Goal: Task Accomplishment & Management: Use online tool/utility

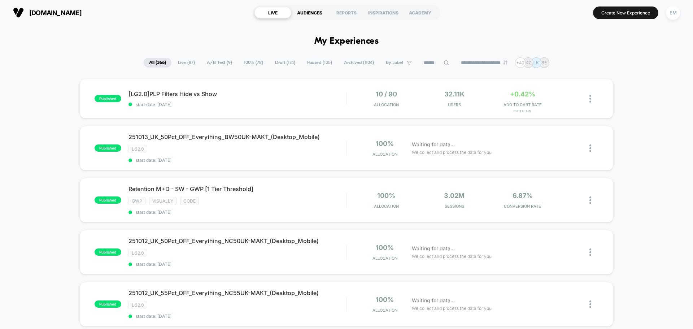
click at [308, 16] on div "AUDIENCES" at bounding box center [309, 13] width 37 height 12
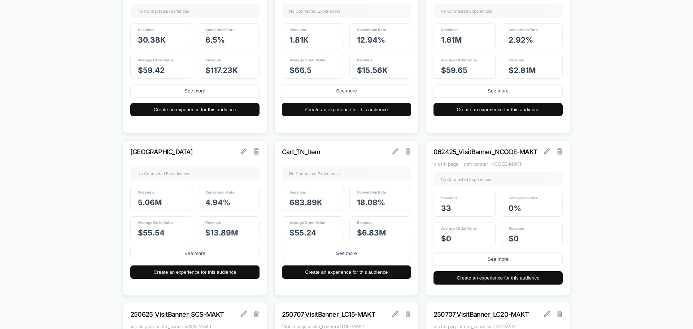
scroll to position [1155, 0]
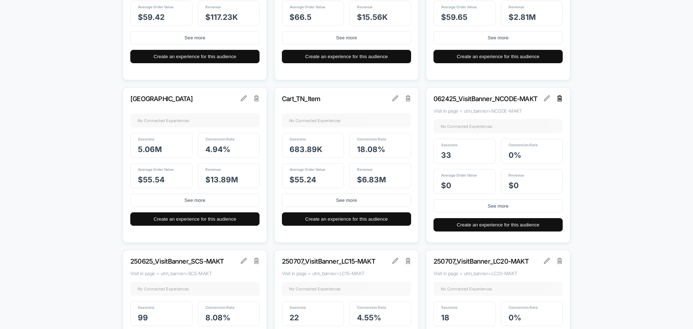
click at [560, 97] on img at bounding box center [559, 98] width 5 height 6
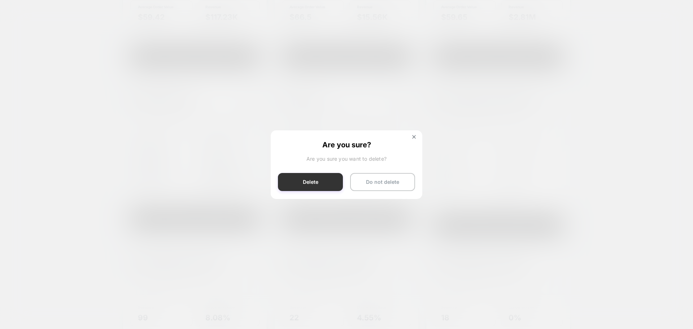
click at [324, 184] on button "Delete" at bounding box center [310, 182] width 65 height 18
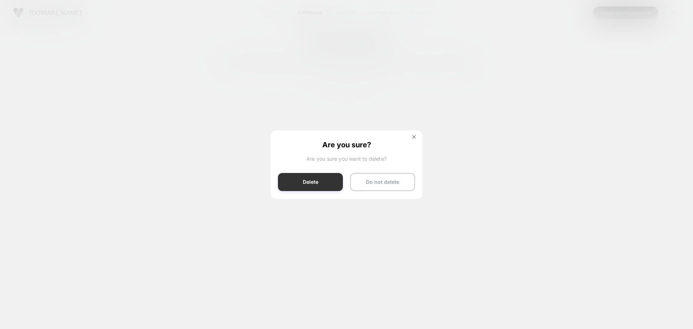
scroll to position [0, 0]
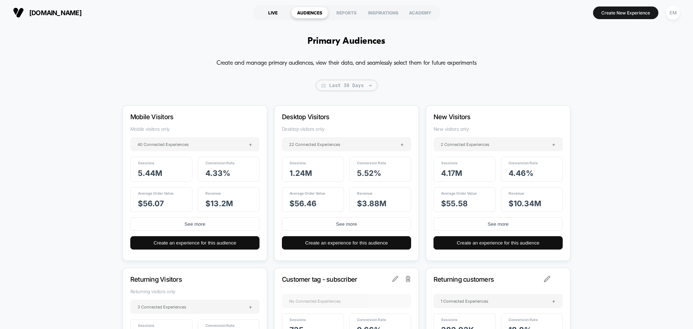
click at [265, 9] on div "LIVE" at bounding box center [272, 13] width 37 height 12
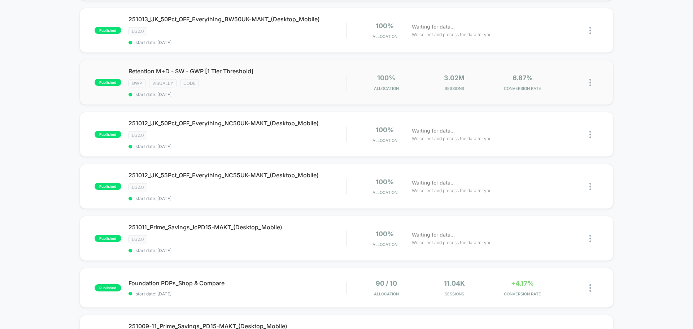
scroll to position [36, 0]
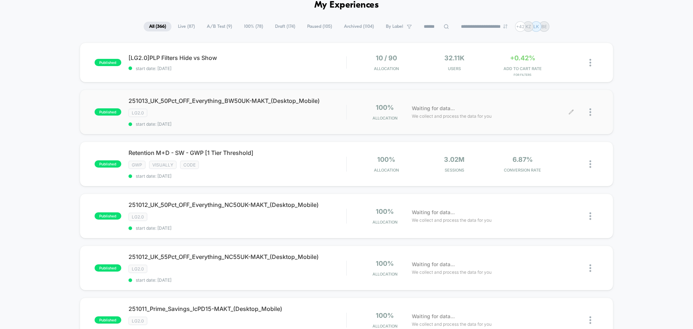
click at [592, 109] on div at bounding box center [593, 112] width 9 height 17
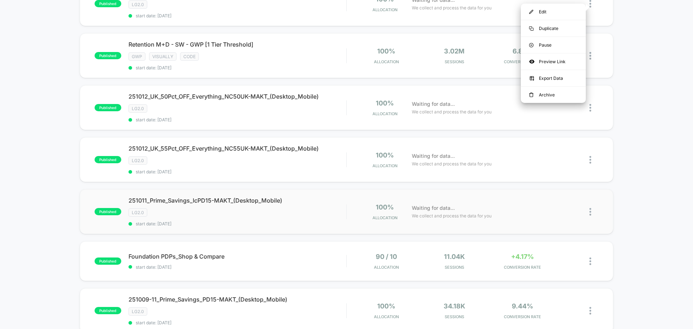
scroll to position [180, 0]
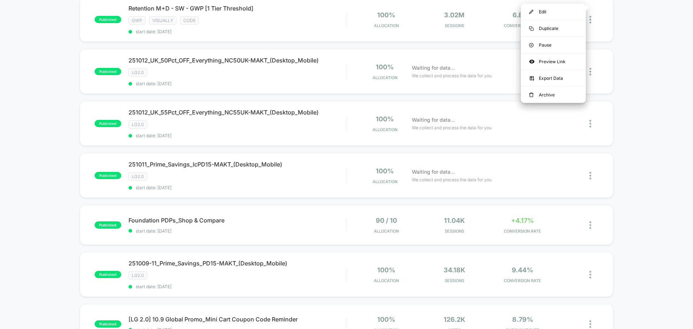
click at [34, 159] on div "published [LG2.0]PLP Filters Hide vs Show start date: [DATE] 10 / 90 Allocation…" at bounding box center [346, 212] width 693 height 629
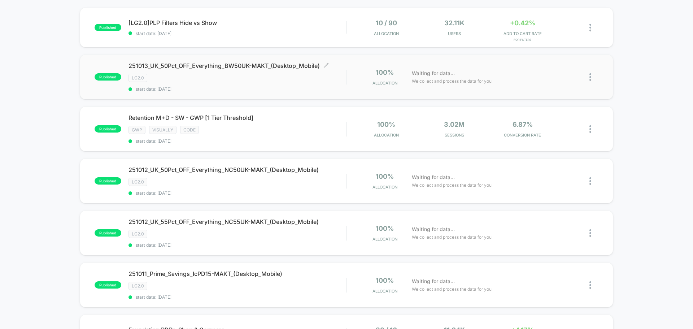
scroll to position [0, 0]
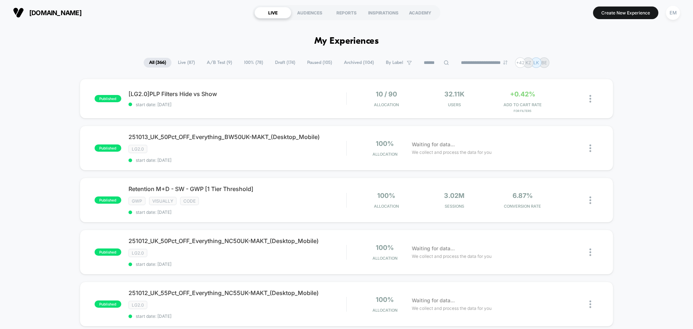
click at [253, 62] on span "100% ( 78 )" at bounding box center [254, 63] width 30 height 10
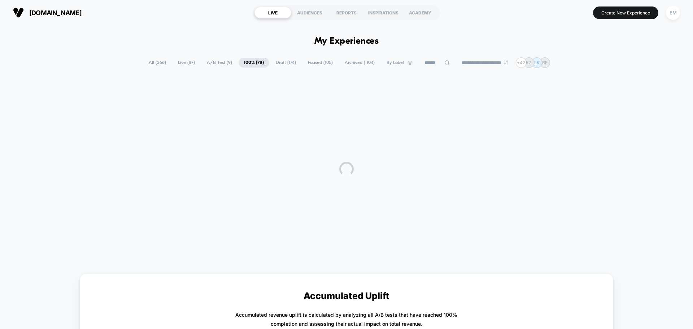
click at [276, 62] on span "Draft ( 174 )" at bounding box center [285, 63] width 31 height 10
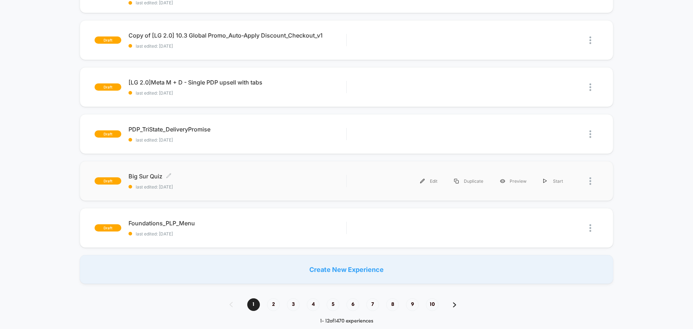
scroll to position [505, 0]
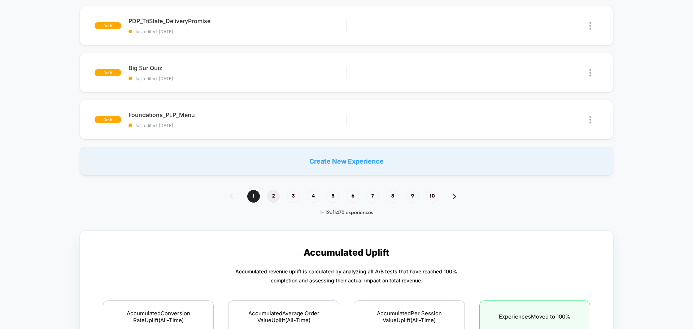
click at [272, 197] on span "2" at bounding box center [273, 196] width 13 height 13
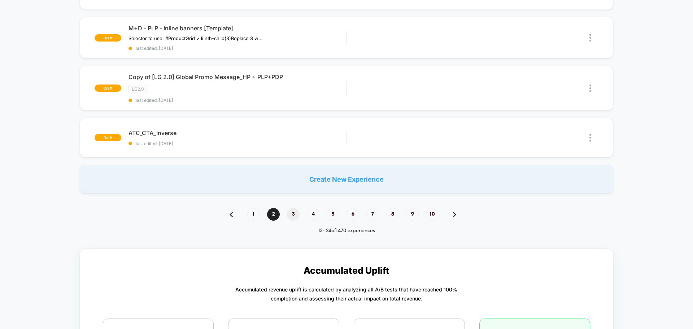
click at [295, 215] on span "3" at bounding box center [293, 214] width 13 height 13
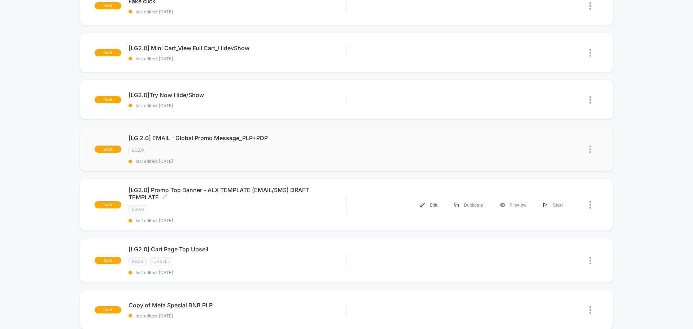
scroll to position [71, 0]
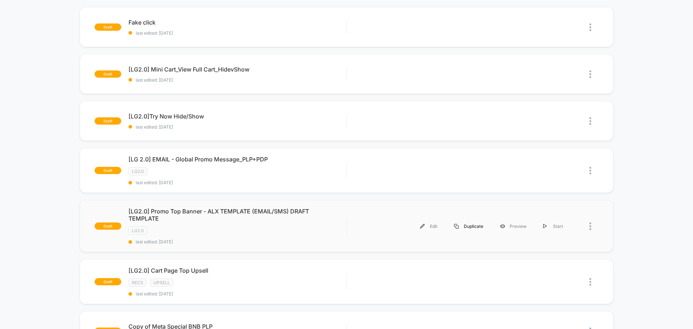
click at [471, 228] on div "Duplicate" at bounding box center [469, 226] width 46 height 16
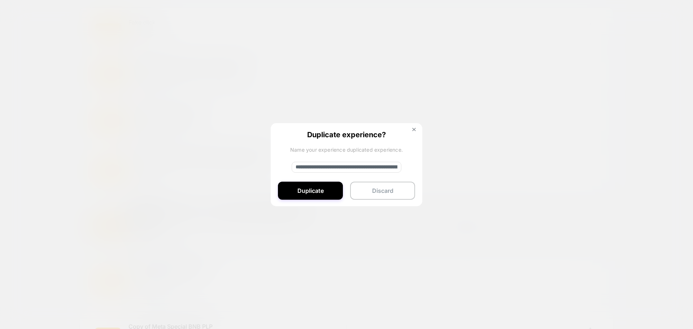
click at [312, 166] on input "**********" at bounding box center [347, 167] width 110 height 11
paste input
type input "**********"
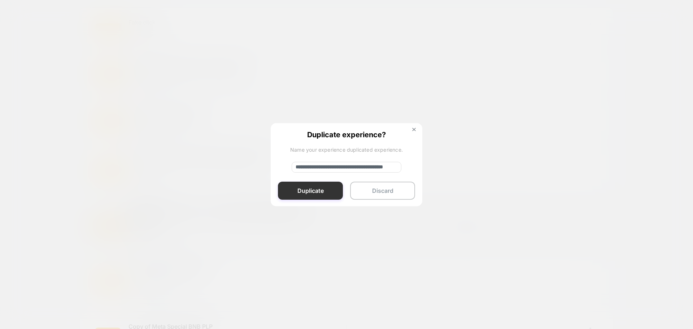
click at [297, 192] on button "Duplicate" at bounding box center [310, 191] width 65 height 18
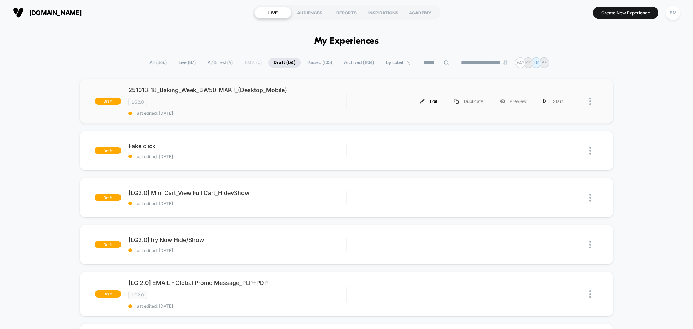
click at [433, 100] on div "Edit" at bounding box center [429, 101] width 34 height 16
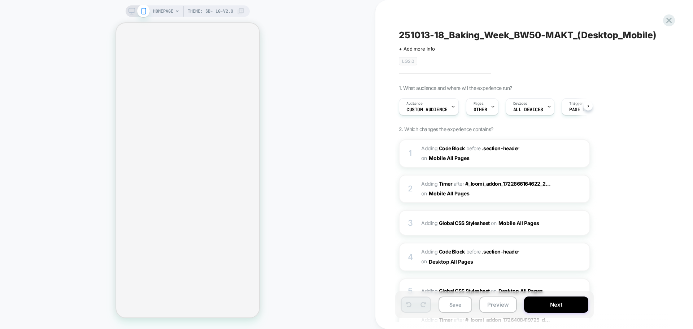
scroll to position [0, 0]
click at [427, 112] on div "Audience Custom Audience" at bounding box center [427, 107] width 56 height 16
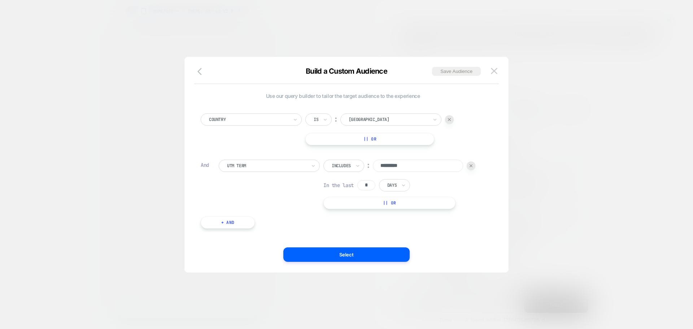
click at [472, 167] on img at bounding box center [470, 165] width 3 height 3
click at [274, 114] on div "Country" at bounding box center [251, 119] width 101 height 12
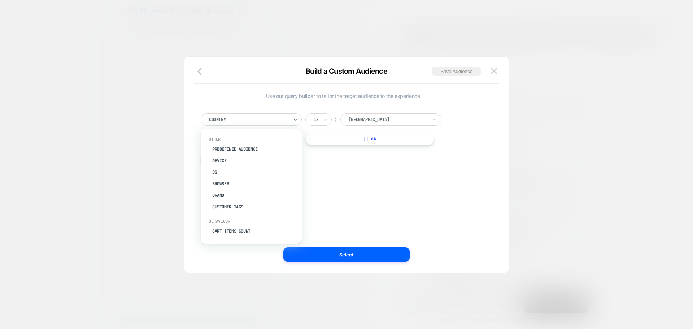
type input "*"
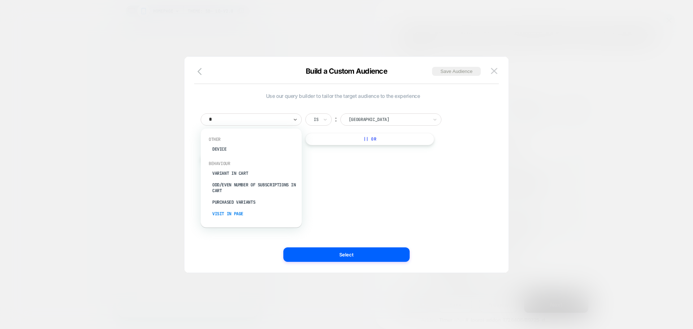
click at [229, 211] on div "Visit In Page" at bounding box center [255, 214] width 94 height 12
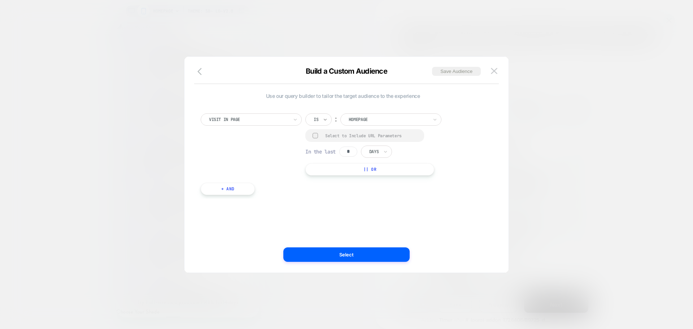
scroll to position [0, 286]
click at [324, 118] on icon at bounding box center [325, 119] width 5 height 7
click at [324, 163] on div "Contains" at bounding box center [336, 163] width 47 height 12
click at [313, 136] on div at bounding box center [315, 135] width 5 height 5
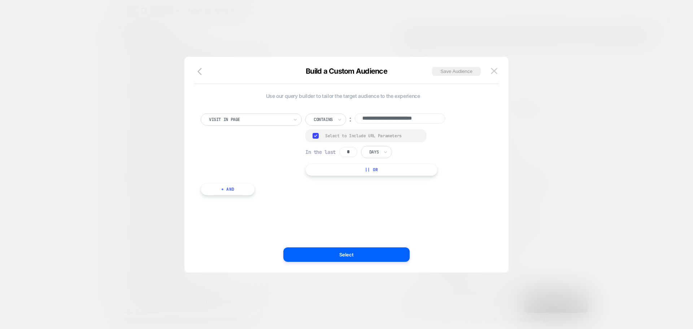
drag, startPoint x: 348, startPoint y: 153, endPoint x: 375, endPoint y: 160, distance: 27.9
click at [350, 153] on input "*" at bounding box center [348, 152] width 18 height 10
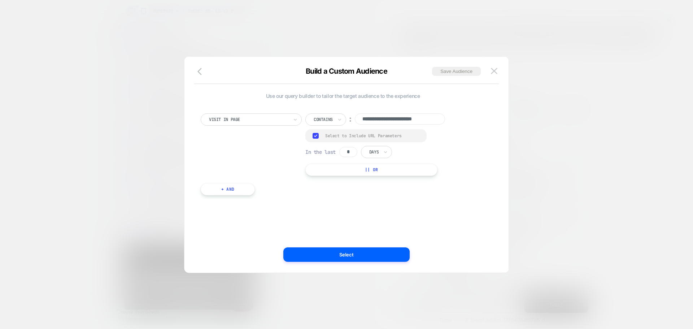
type input "*"
click at [371, 153] on input "text" at bounding box center [370, 152] width 3 height 6
click at [375, 171] on div "Hours" at bounding box center [393, 172] width 47 height 12
click at [304, 218] on div "**********" at bounding box center [343, 164] width 302 height 187
click at [399, 118] on input "**********" at bounding box center [400, 118] width 90 height 11
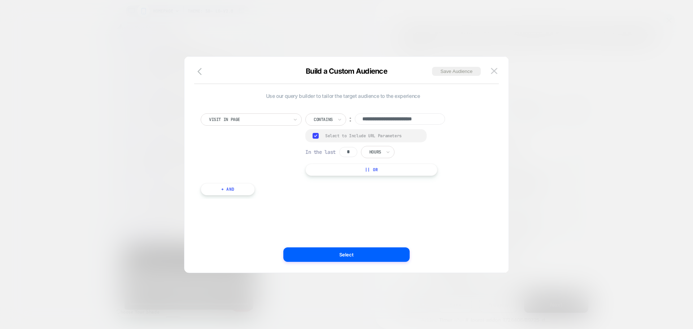
paste input
type input "**********"
click at [343, 210] on div "**********" at bounding box center [343, 164] width 302 height 187
click at [454, 70] on button "Save Audience" at bounding box center [456, 71] width 49 height 9
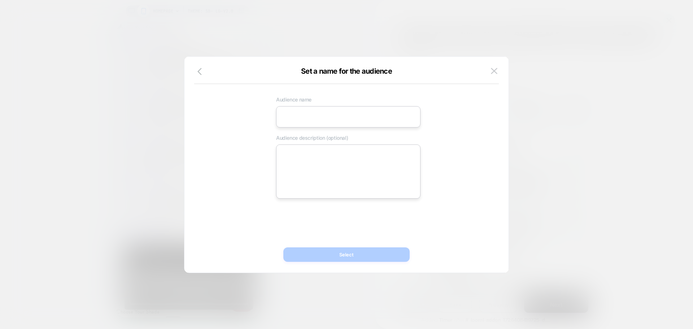
scroll to position [0, 286]
click at [345, 123] on input at bounding box center [348, 116] width 144 height 21
paste input "**********"
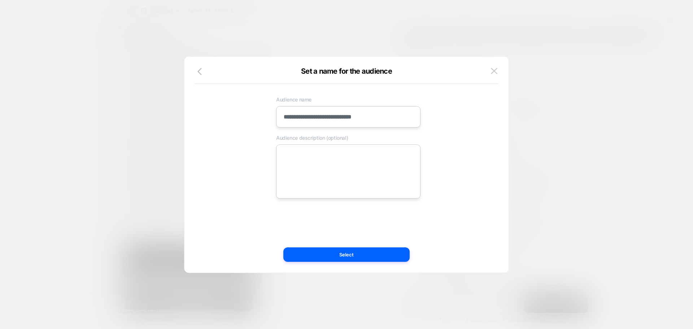
type input "**********"
click at [342, 174] on textarea at bounding box center [348, 171] width 144 height 54
paste textarea "**********"
type textarea "*"
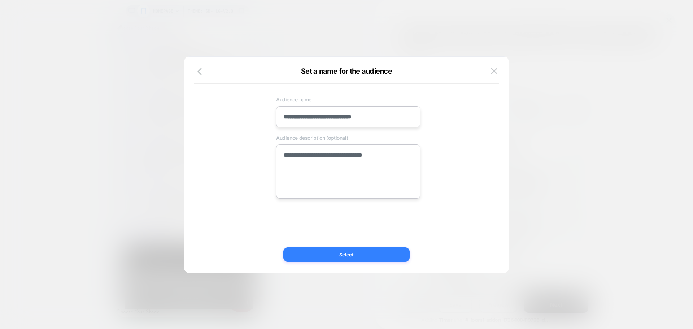
scroll to position [0, 0]
type textarea "**********"
click at [293, 256] on button "Select" at bounding box center [346, 254] width 126 height 14
type textarea "*"
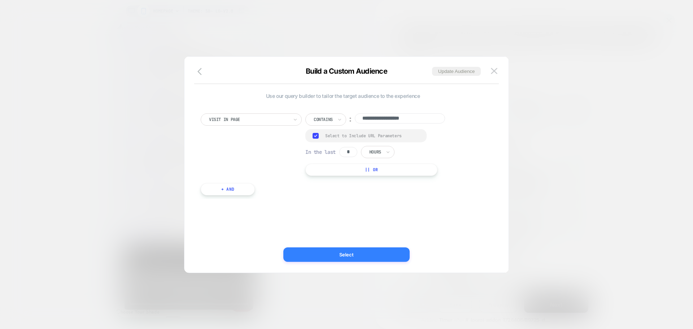
scroll to position [0, 143]
click at [299, 251] on button "Select" at bounding box center [346, 254] width 126 height 14
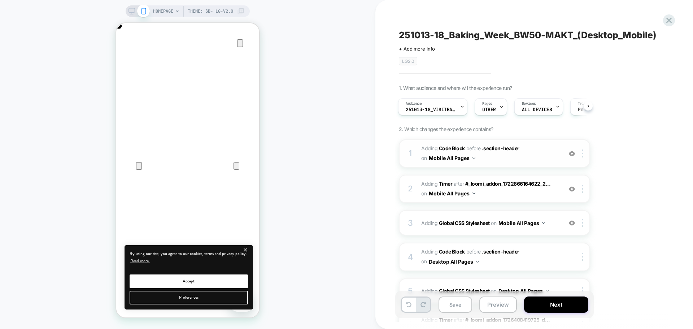
scroll to position [0, 0]
click at [499, 157] on span "Adding Code Block BEFORE .section-header .section-header on Mobile All Pages" at bounding box center [489, 153] width 137 height 19
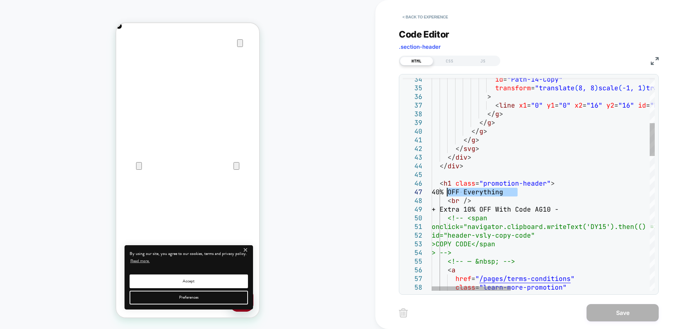
drag, startPoint x: 521, startPoint y: 191, endPoint x: 448, endPoint y: 190, distance: 72.5
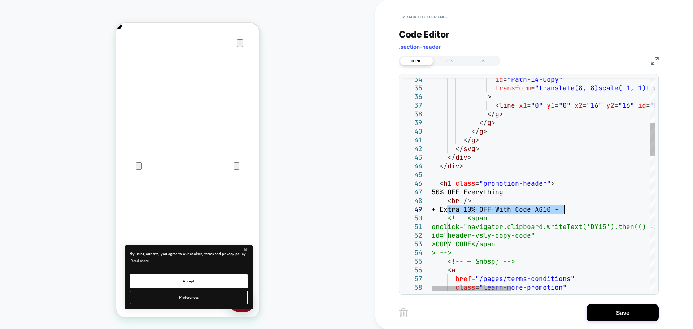
drag, startPoint x: 446, startPoint y: 209, endPoint x: 563, endPoint y: 207, distance: 116.9
type textarea "**********"
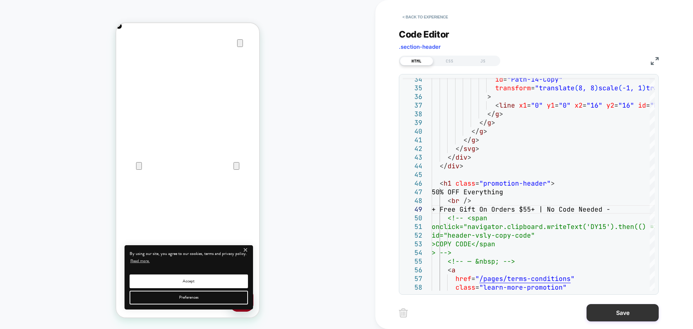
click at [604, 314] on button "Save" at bounding box center [622, 312] width 72 height 17
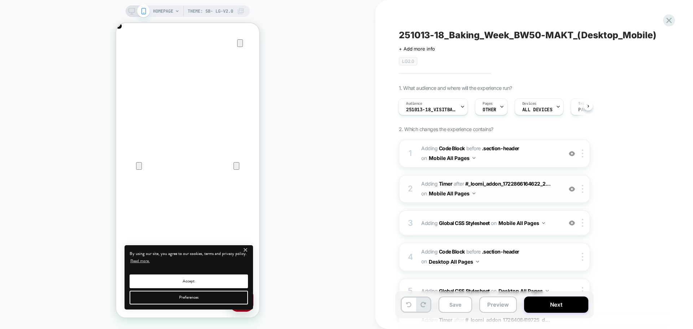
scroll to position [97, 0]
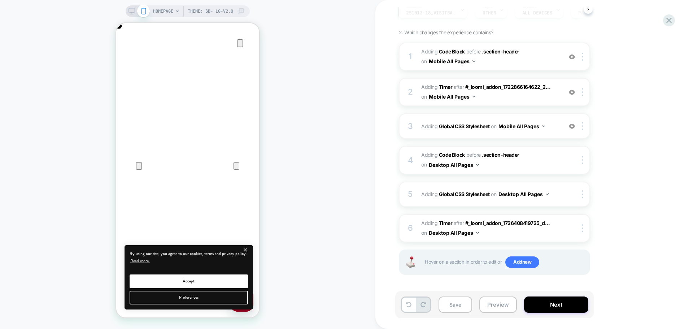
click at [130, 12] on icon at bounding box center [131, 11] width 6 height 6
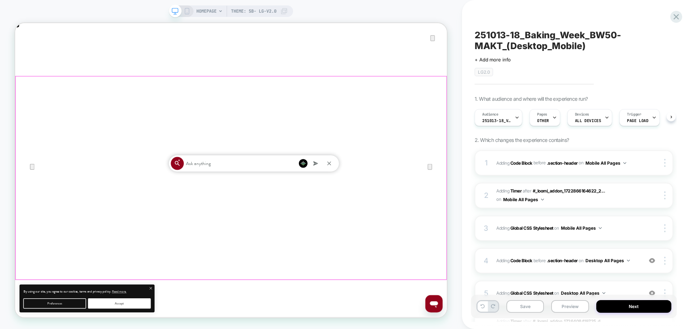
scroll to position [0, 0]
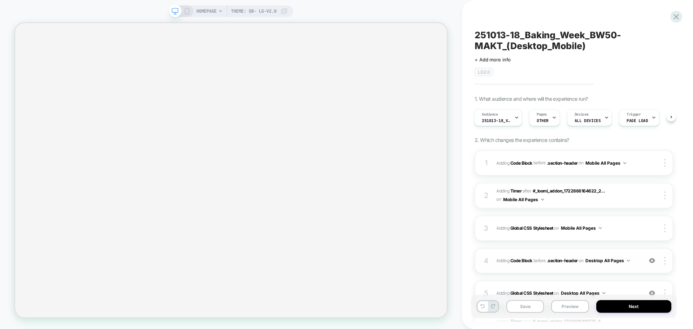
click at [543, 266] on div "4 Adding Code Block BEFORE .section-header .section-header on Desktop All Pages…" at bounding box center [574, 260] width 198 height 25
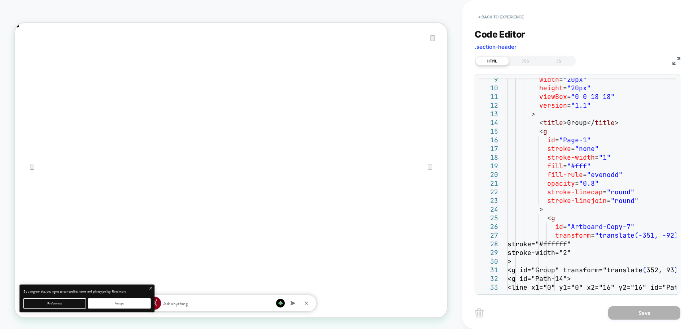
click at [680, 60] on div "< Back to experience Code Editor .section-header HTML CSS JS 9 10 11 12 13 14 1…" at bounding box center [577, 164] width 231 height 329
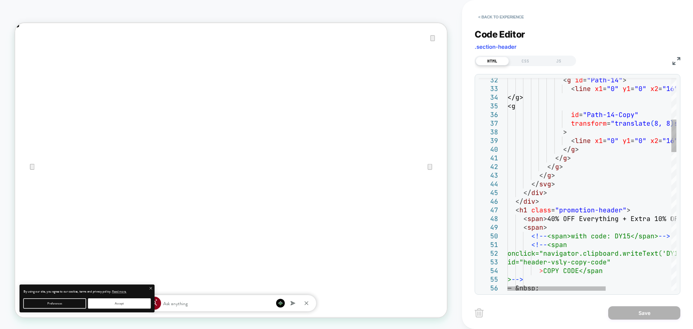
scroll to position [0, 576]
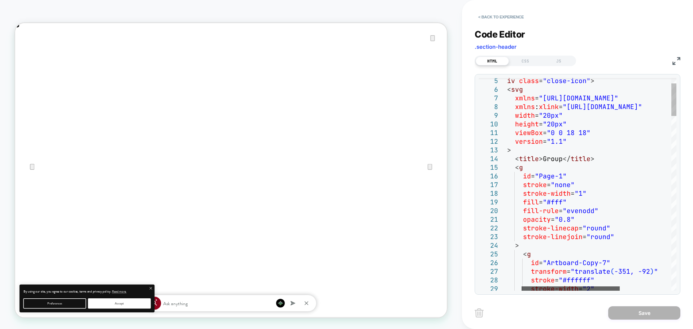
click at [521, 290] on div at bounding box center [570, 288] width 98 height 4
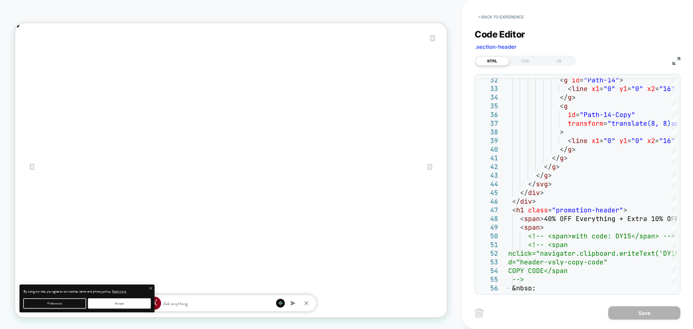
scroll to position [0, 1151]
click at [521, 286] on div at bounding box center [530, 288] width 44 height 4
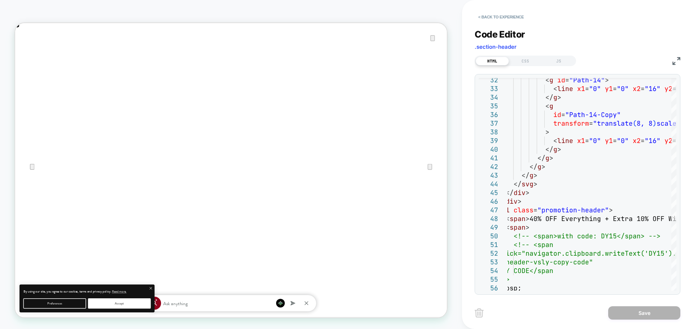
click at [678, 60] on img at bounding box center [676, 61] width 8 height 8
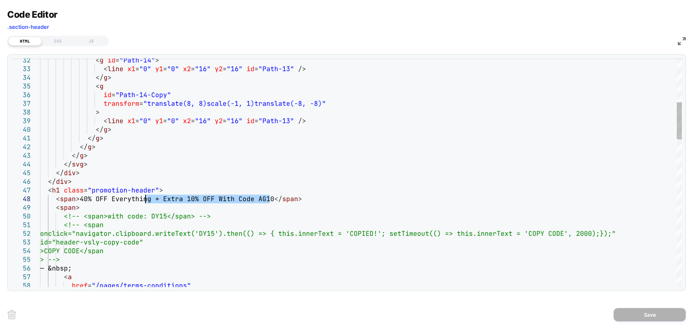
scroll to position [0, 0]
drag, startPoint x: 270, startPoint y: 198, endPoint x: 80, endPoint y: 199, distance: 189.1
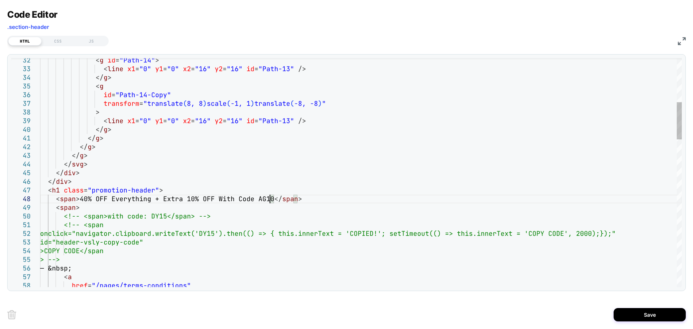
scroll to position [0, 576]
drag, startPoint x: 269, startPoint y: 198, endPoint x: 80, endPoint y: 196, distance: 189.1
type textarea "**********"
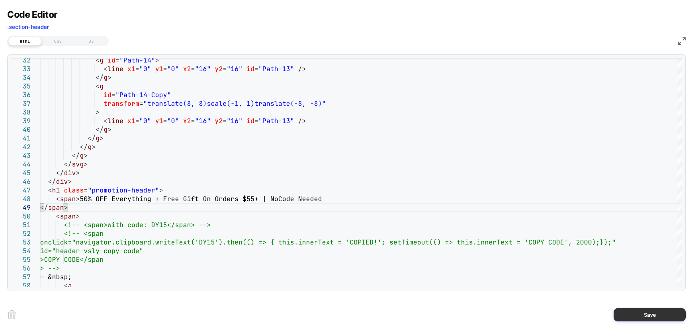
click at [642, 314] on button "Save" at bounding box center [649, 314] width 72 height 13
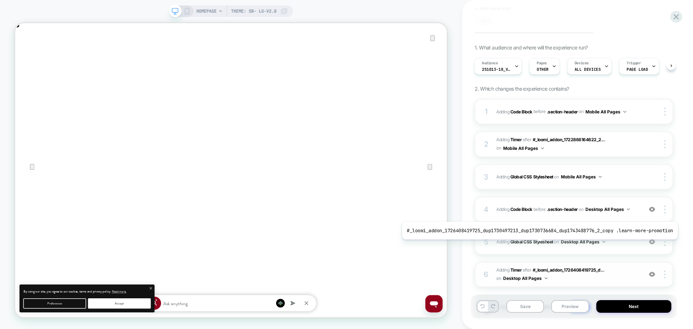
scroll to position [96, 0]
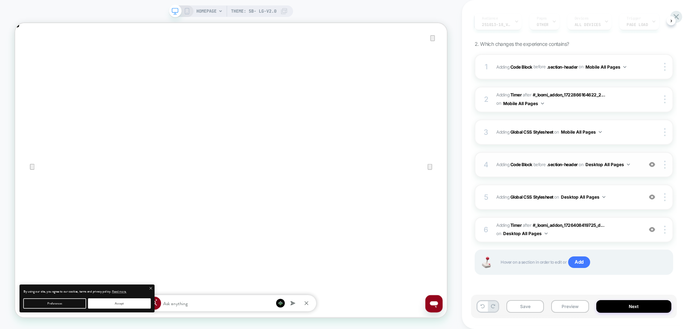
click at [573, 171] on div "4 Adding Code Block BEFORE .section-header .section-header on Desktop All Pages…" at bounding box center [574, 164] width 198 height 25
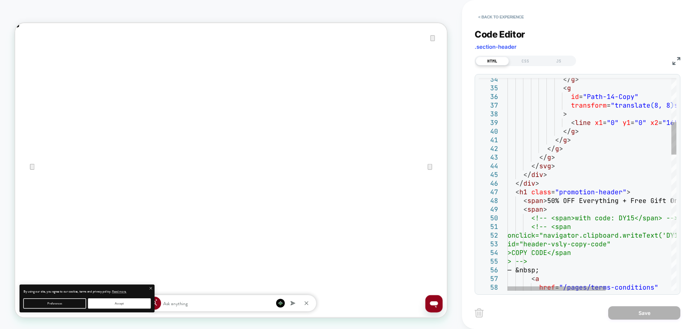
click at [673, 61] on img at bounding box center [676, 61] width 8 height 8
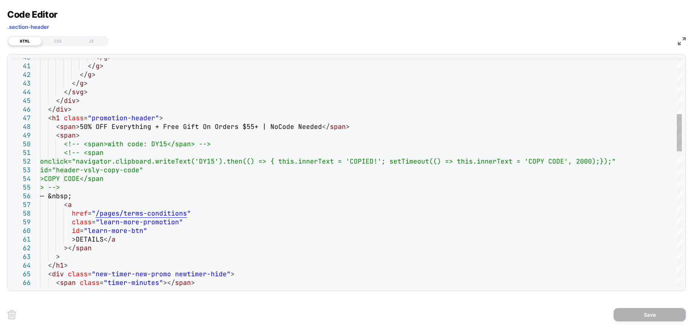
scroll to position [0, 1151]
type textarea "**********"
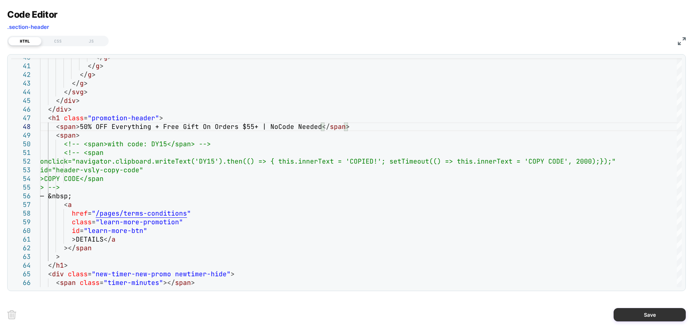
click at [622, 316] on button "Save" at bounding box center [649, 314] width 72 height 13
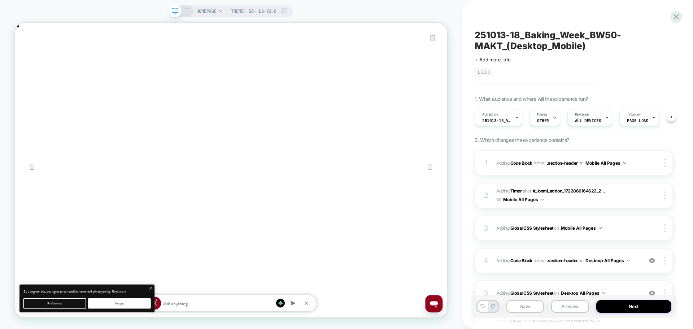
scroll to position [0, 0]
click at [616, 308] on button "Next" at bounding box center [633, 306] width 75 height 13
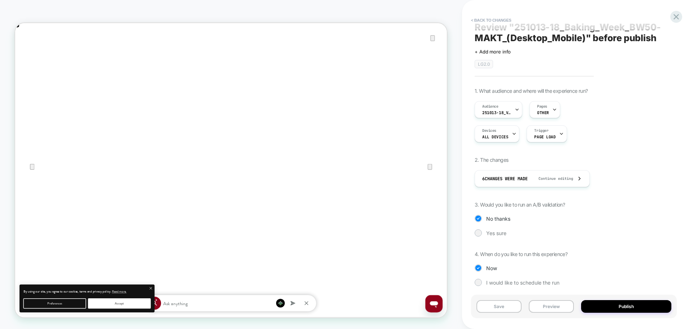
scroll to position [12, 0]
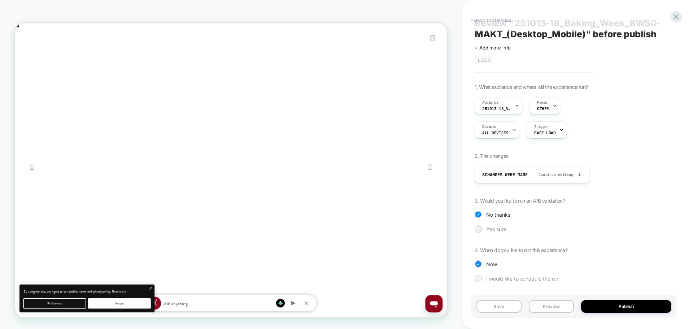
click at [478, 277] on div at bounding box center [477, 277] width 5 height 5
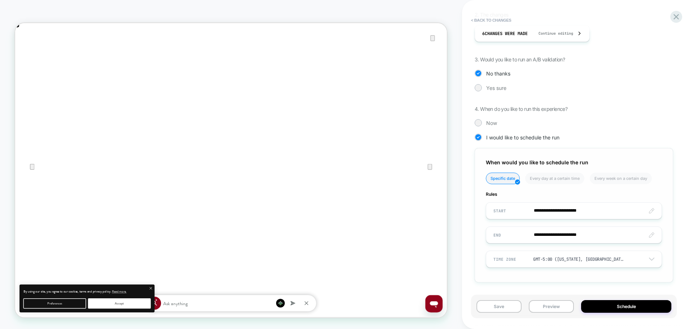
scroll to position [153, 0]
click at [516, 213] on input "**********" at bounding box center [573, 210] width 175 height 17
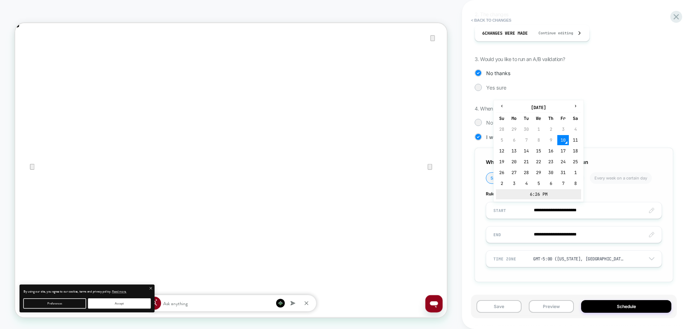
click at [534, 193] on td "6:26 PM" at bounding box center [538, 194] width 85 height 10
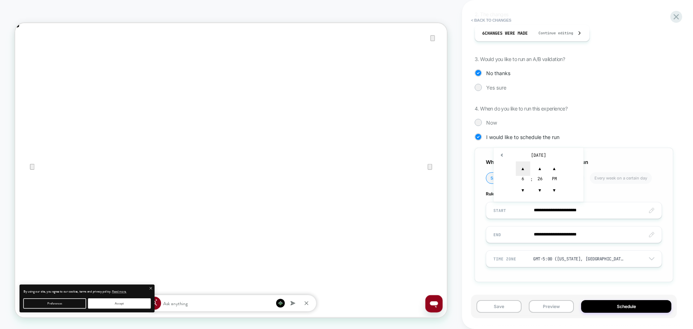
click at [520, 165] on span "▲" at bounding box center [523, 168] width 14 height 14
click at [521, 165] on span "▲" at bounding box center [523, 168] width 14 height 14
drag, startPoint x: 519, startPoint y: 191, endPoint x: 536, endPoint y: 189, distance: 16.4
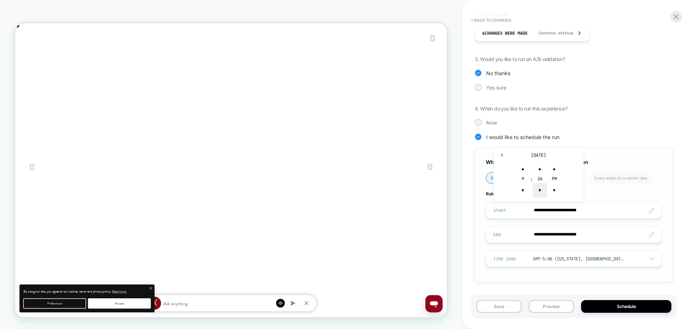
click at [520, 191] on span "▼" at bounding box center [523, 190] width 14 height 14
click at [539, 188] on span "▼" at bounding box center [540, 190] width 14 height 14
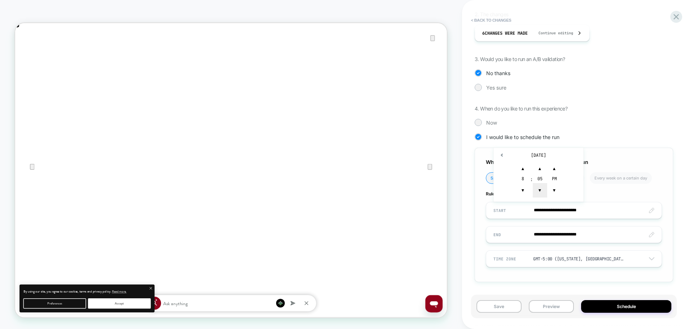
click at [539, 188] on span "▼" at bounding box center [540, 190] width 14 height 14
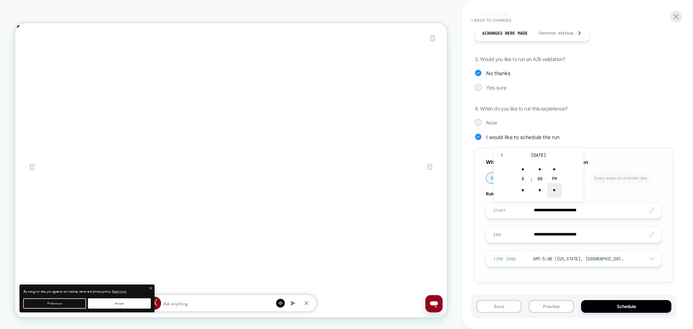
type input "**********"
click at [551, 188] on span "▼" at bounding box center [554, 190] width 14 height 14
click at [523, 239] on input "**********" at bounding box center [573, 234] width 175 height 17
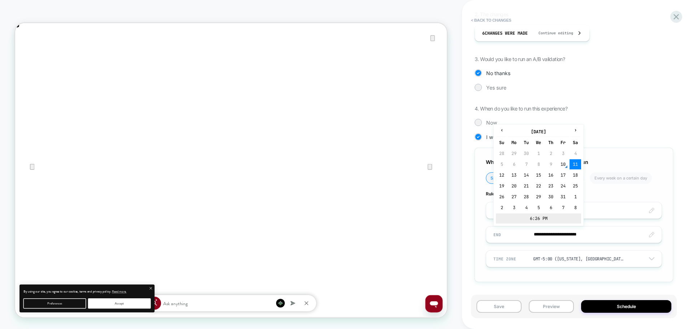
scroll to position [0, 576]
click at [532, 215] on td "6:26 PM" at bounding box center [538, 218] width 85 height 10
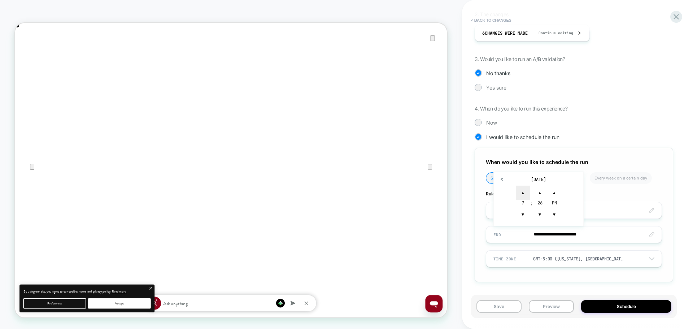
click at [520, 190] on span "▲" at bounding box center [523, 192] width 14 height 14
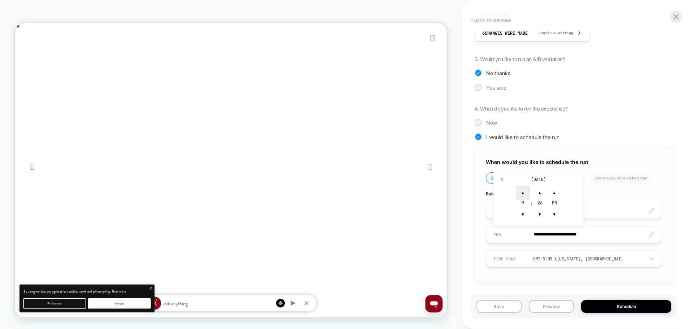
click at [520, 190] on span "▲" at bounding box center [523, 192] width 14 height 14
click at [542, 195] on span "▲" at bounding box center [540, 192] width 14 height 14
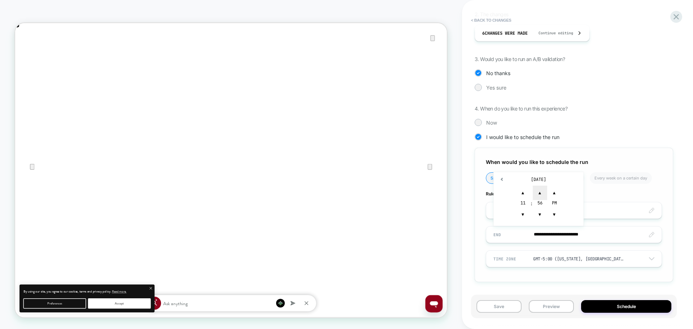
click at [542, 195] on span "▲" at bounding box center [540, 192] width 14 height 14
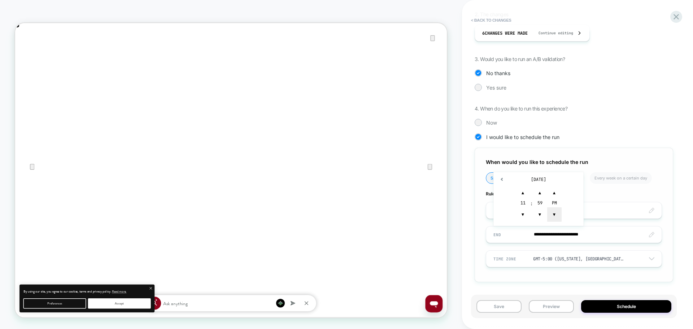
scroll to position [0, 1151]
click at [524, 237] on input "**********" at bounding box center [573, 234] width 175 height 17
click at [534, 177] on td "[DATE]" at bounding box center [538, 179] width 85 height 10
click at [576, 176] on td "18" at bounding box center [575, 175] width 12 height 10
type input "**********"
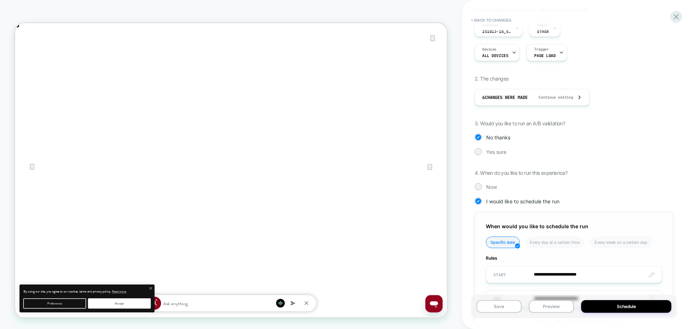
scroll to position [153, 0]
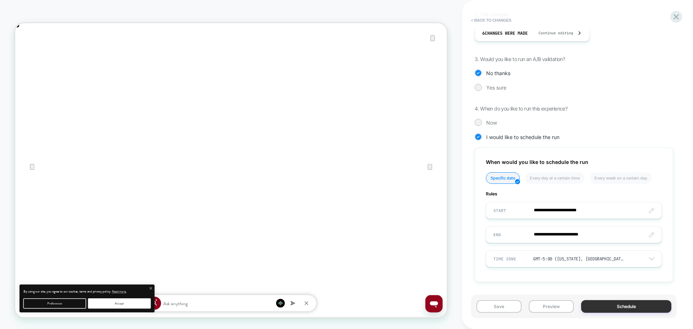
click at [591, 307] on button "Schedule" at bounding box center [626, 306] width 90 height 13
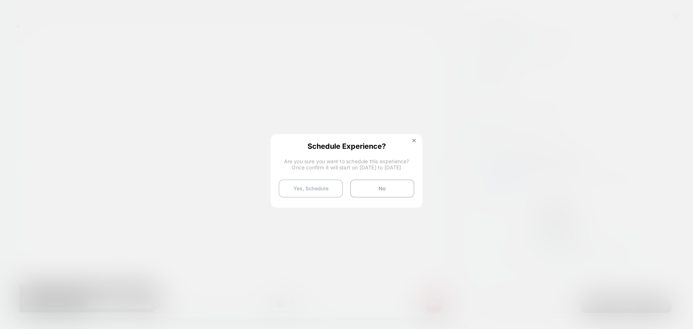
click at [304, 194] on button "Yes, Schedule" at bounding box center [311, 188] width 64 height 18
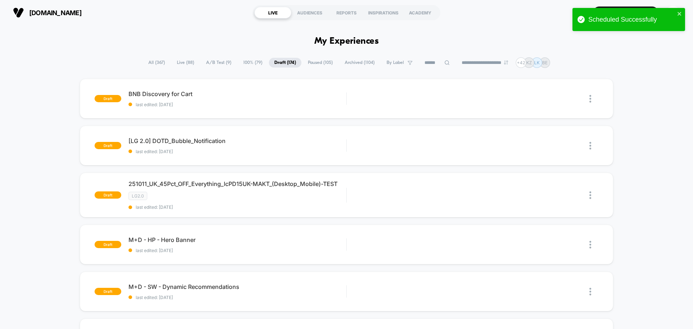
click at [159, 64] on span "All ( 367 )" at bounding box center [156, 63] width 27 height 10
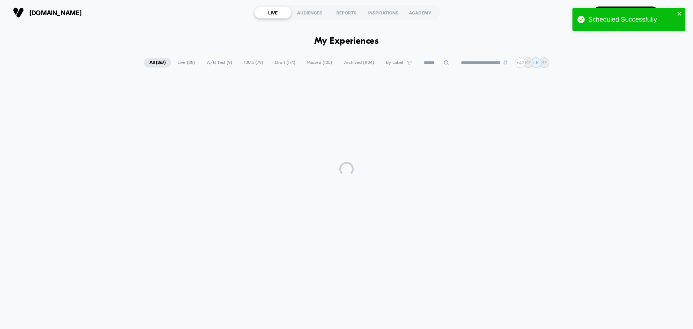
click at [189, 64] on span "Live ( 88 )" at bounding box center [186, 63] width 28 height 10
